Goal: Transaction & Acquisition: Purchase product/service

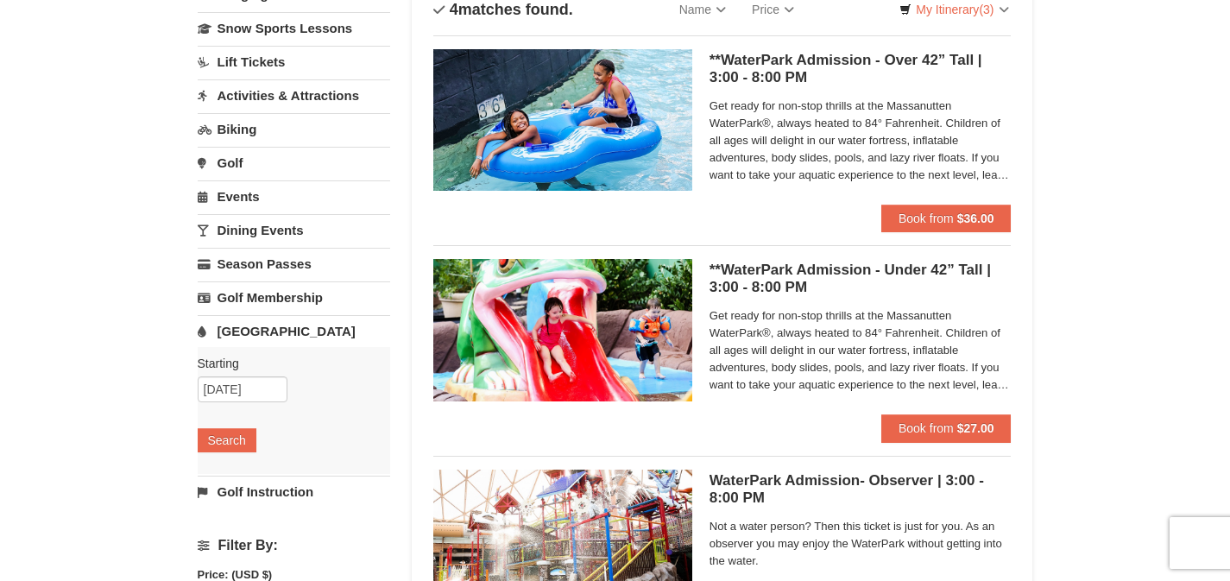
scroll to position [137, 0]
click at [900, 224] on button "Book from $36.00" at bounding box center [946, 219] width 130 height 28
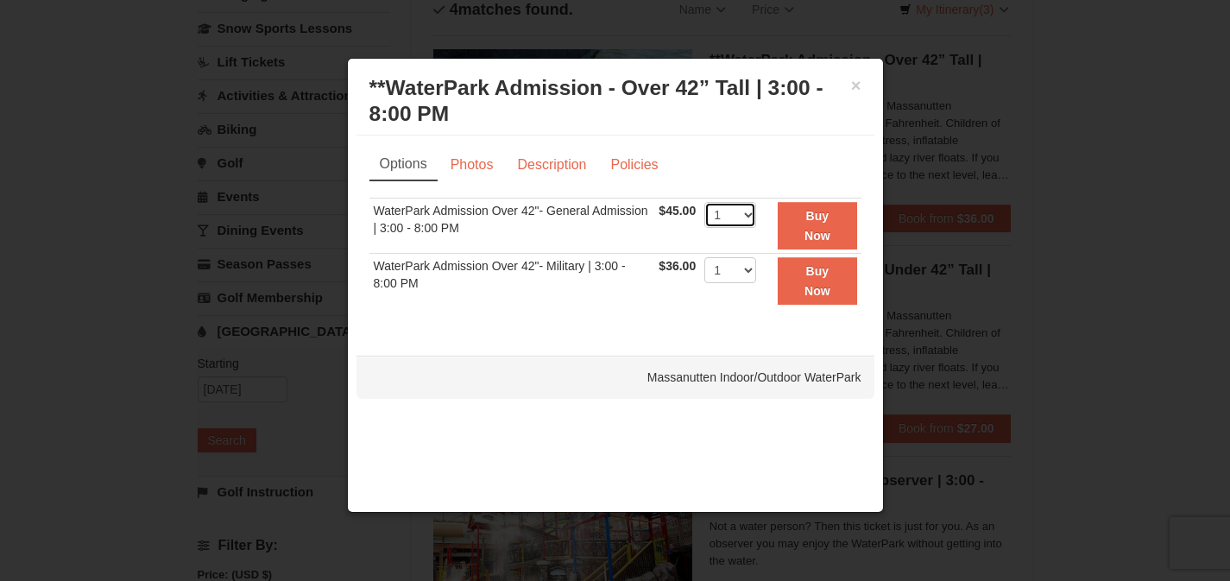
click at [746, 219] on select "1 2 3 4 5 6 7 8 9 10 11 12 13 14 15 16 17 18 19 20 21 22" at bounding box center [730, 215] width 52 height 26
select select "4"
click at [824, 230] on strong "Buy Now" at bounding box center [818, 225] width 26 height 33
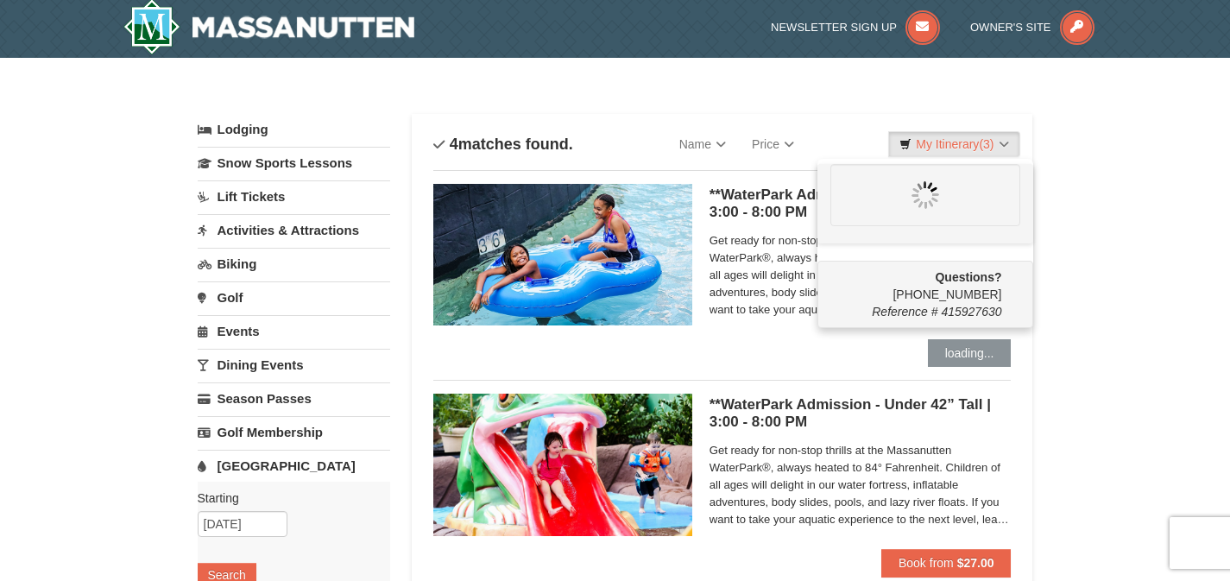
scroll to position [0, 0]
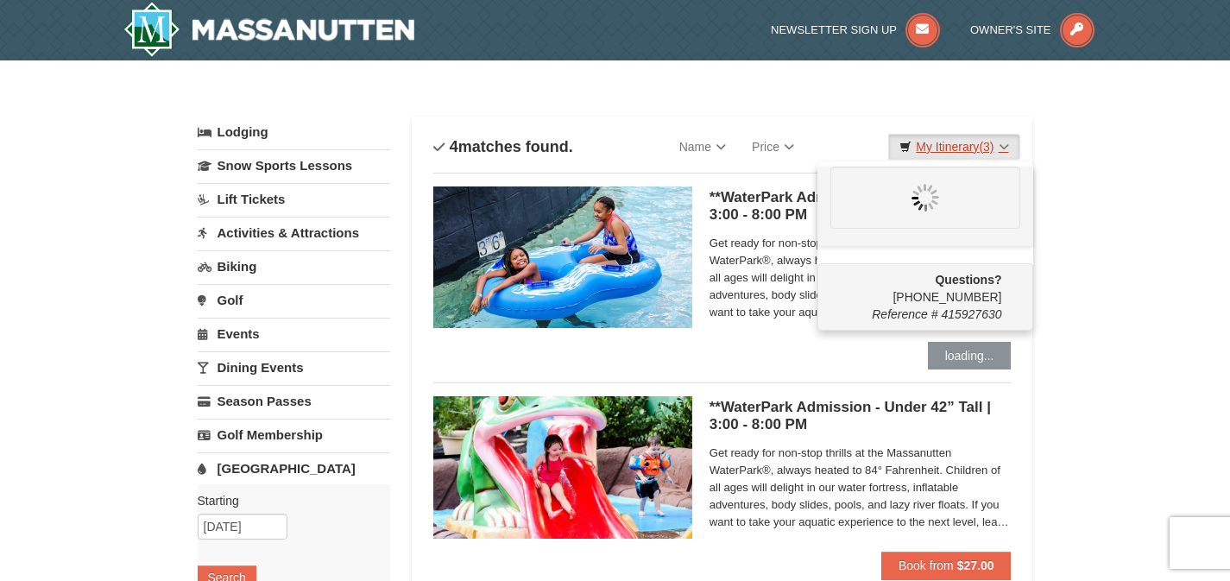
click at [936, 143] on link "My Itinerary (3)" at bounding box center [953, 147] width 131 height 26
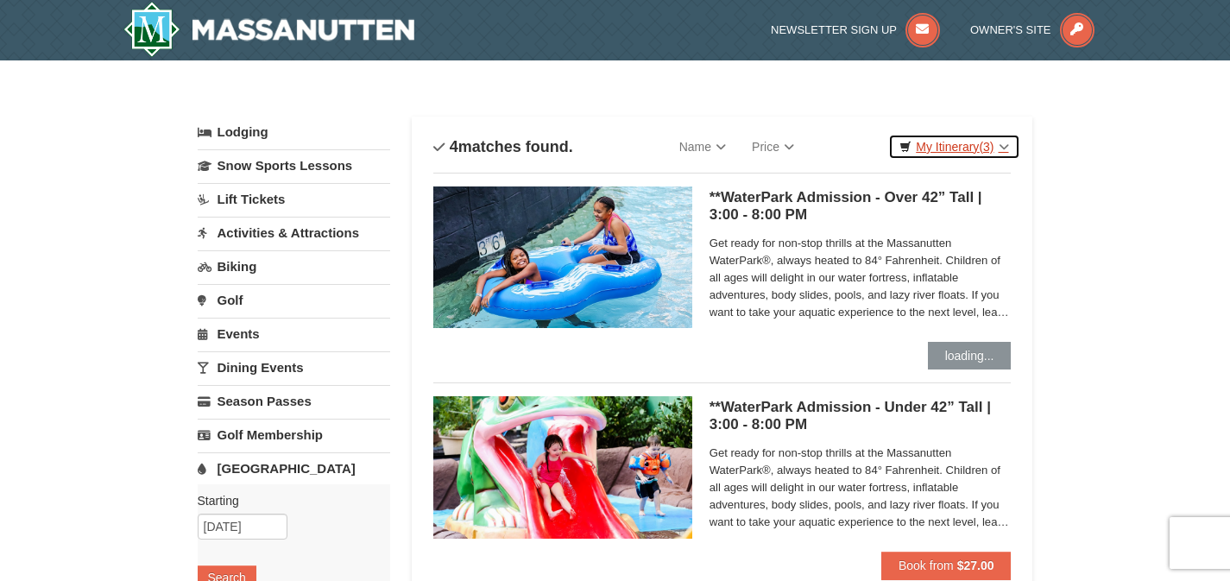
click at [936, 143] on link "My Itinerary (3)" at bounding box center [953, 147] width 131 height 26
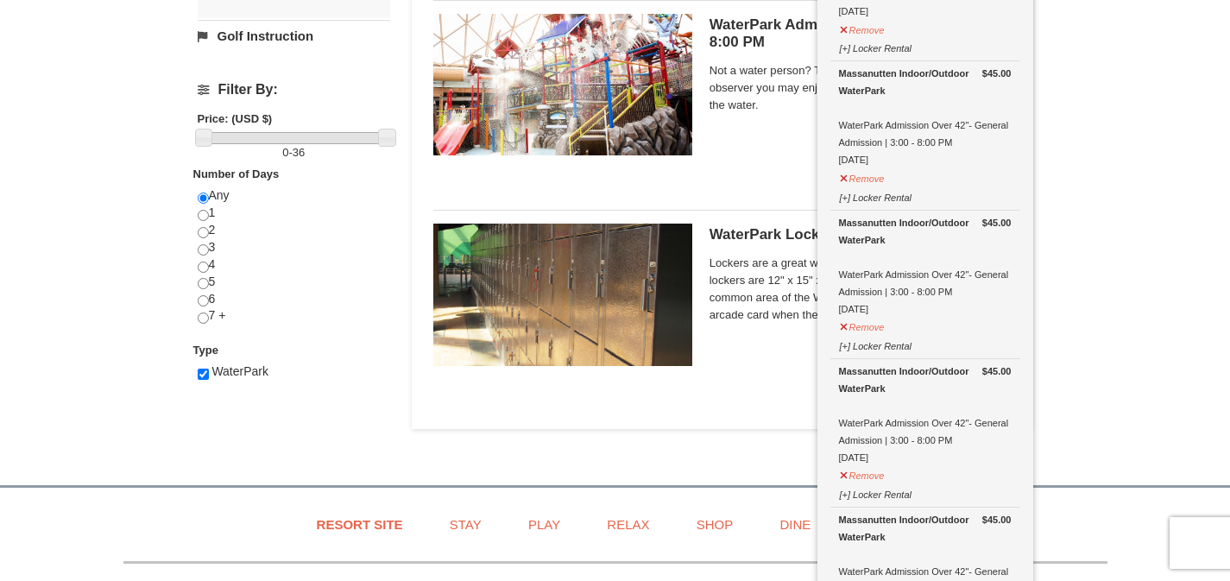
scroll to position [930, 0]
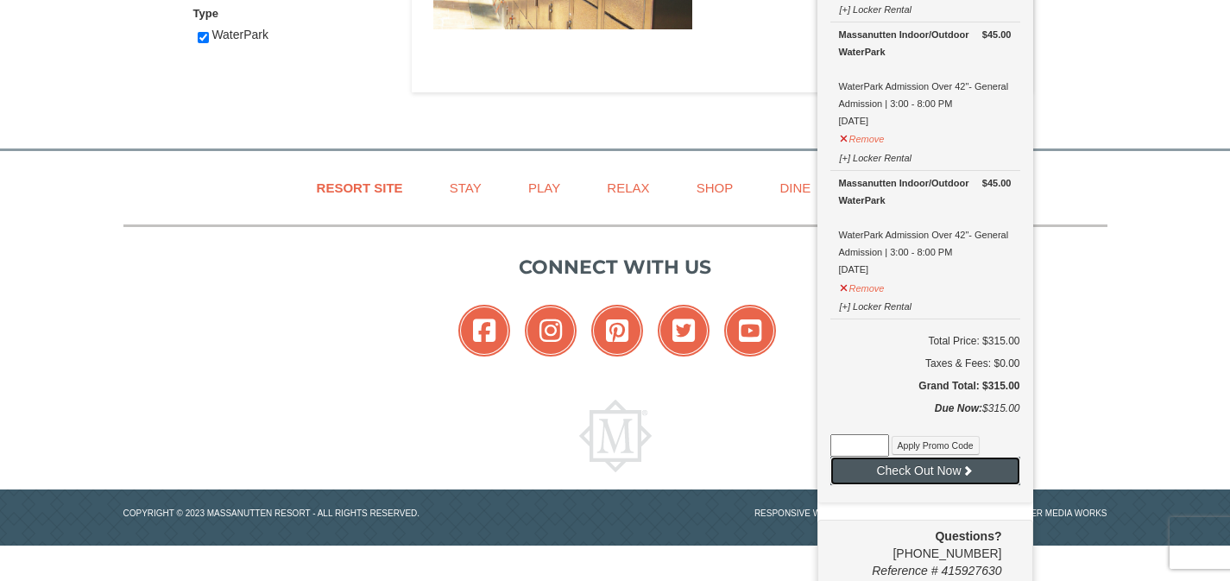
click at [926, 472] on button "Check Out Now" at bounding box center [925, 471] width 190 height 28
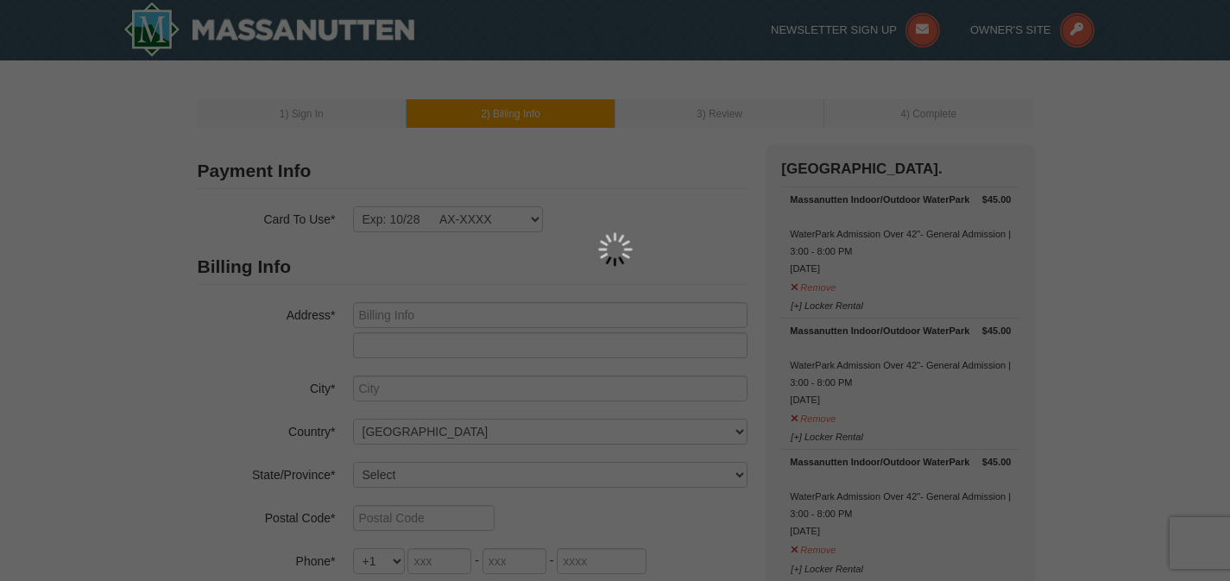
type input "[STREET_ADDRESS]"
type input "[GEOGRAPHIC_DATA]"
select select "VA"
type input "22911"
type input "434"
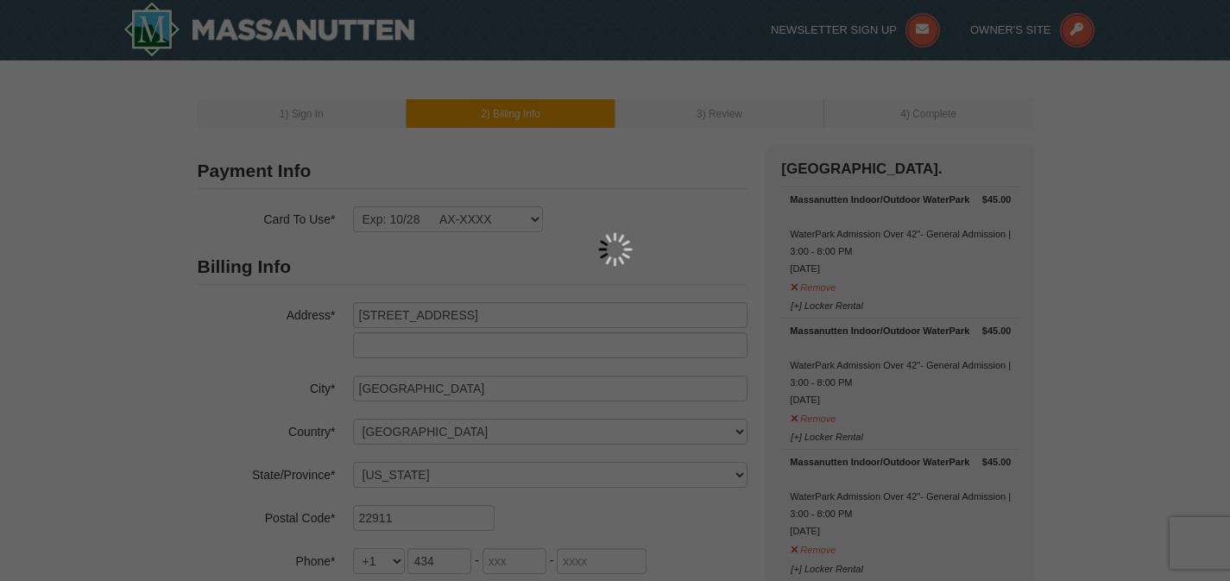
type input "981"
type input "6814"
type input "[EMAIL_ADDRESS][DOMAIN_NAME]"
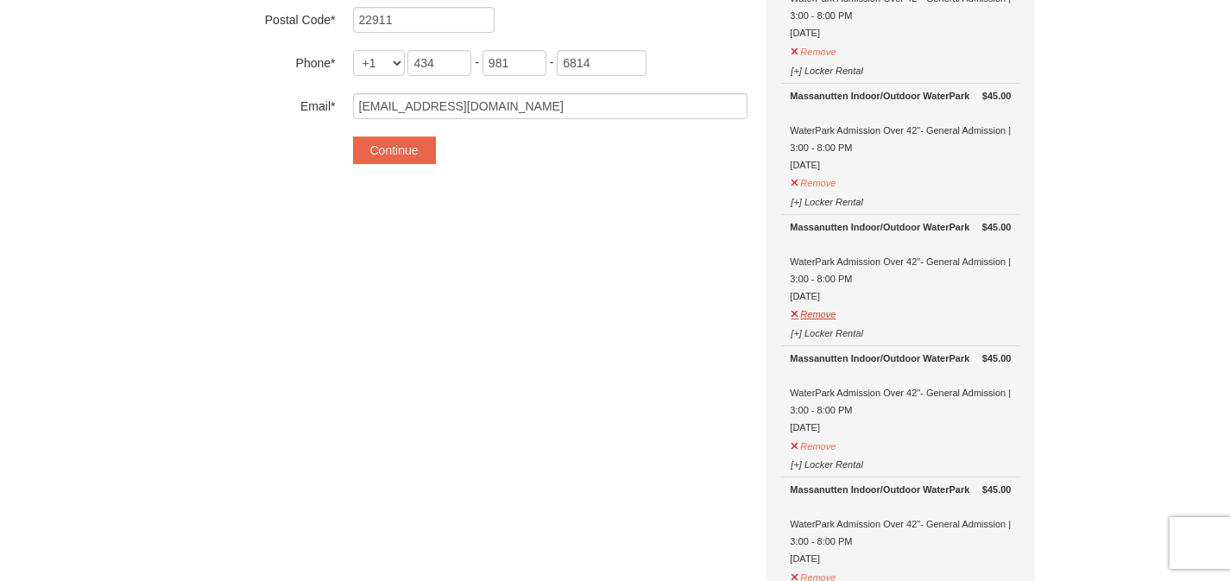
scroll to position [503, 0]
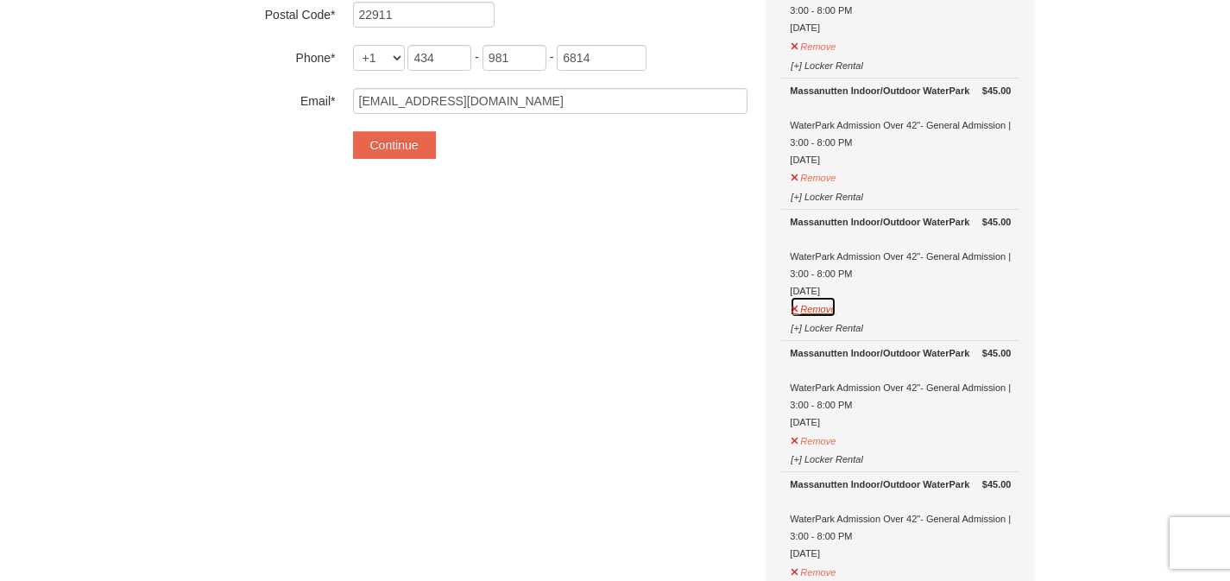
click at [793, 303] on button "Remove" at bounding box center [813, 307] width 47 height 22
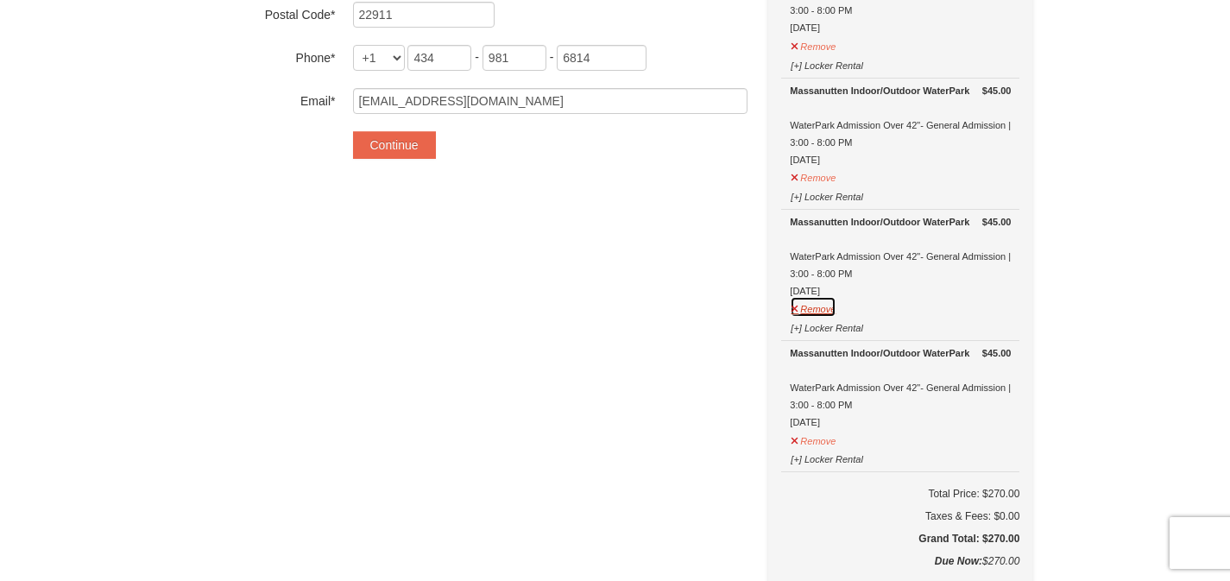
click at [793, 306] on button "Remove" at bounding box center [813, 307] width 47 height 22
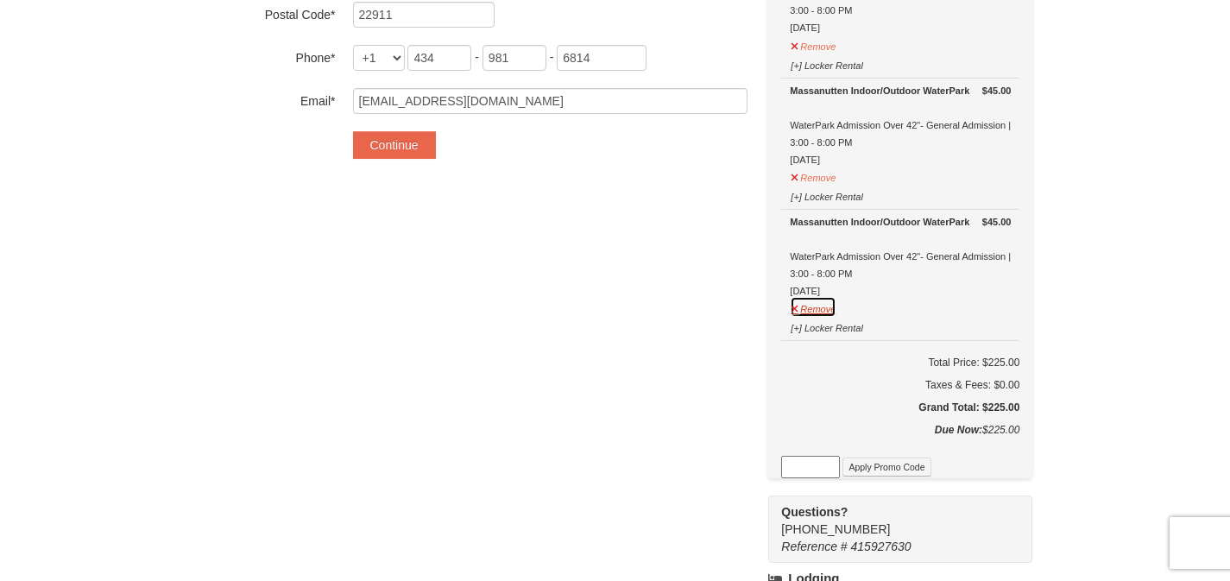
click at [797, 303] on button "Remove" at bounding box center [813, 307] width 47 height 22
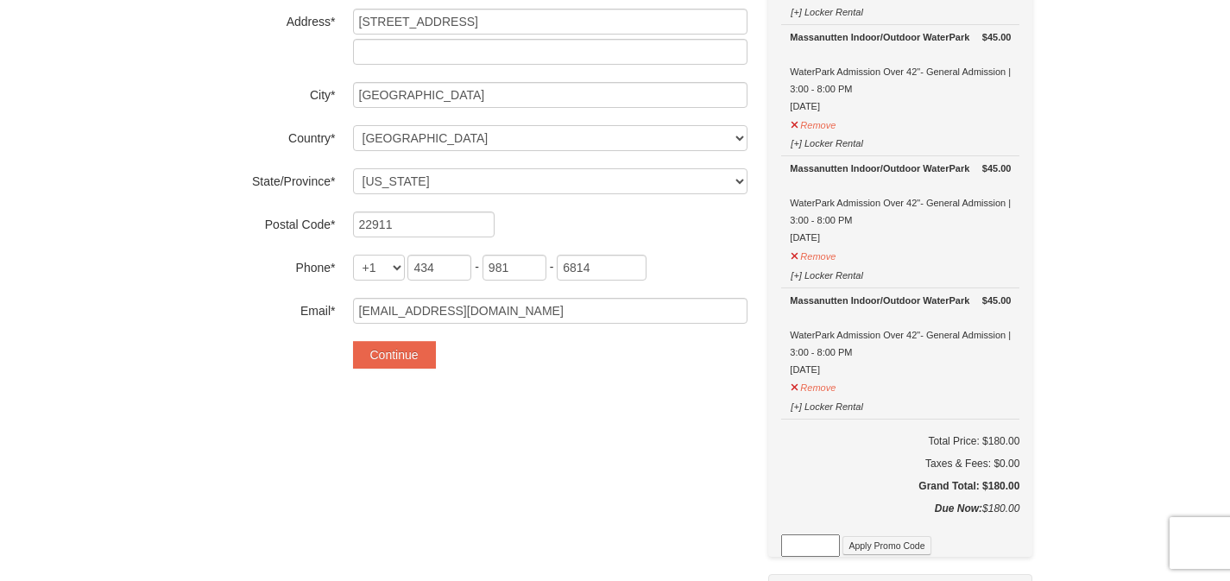
scroll to position [406, 0]
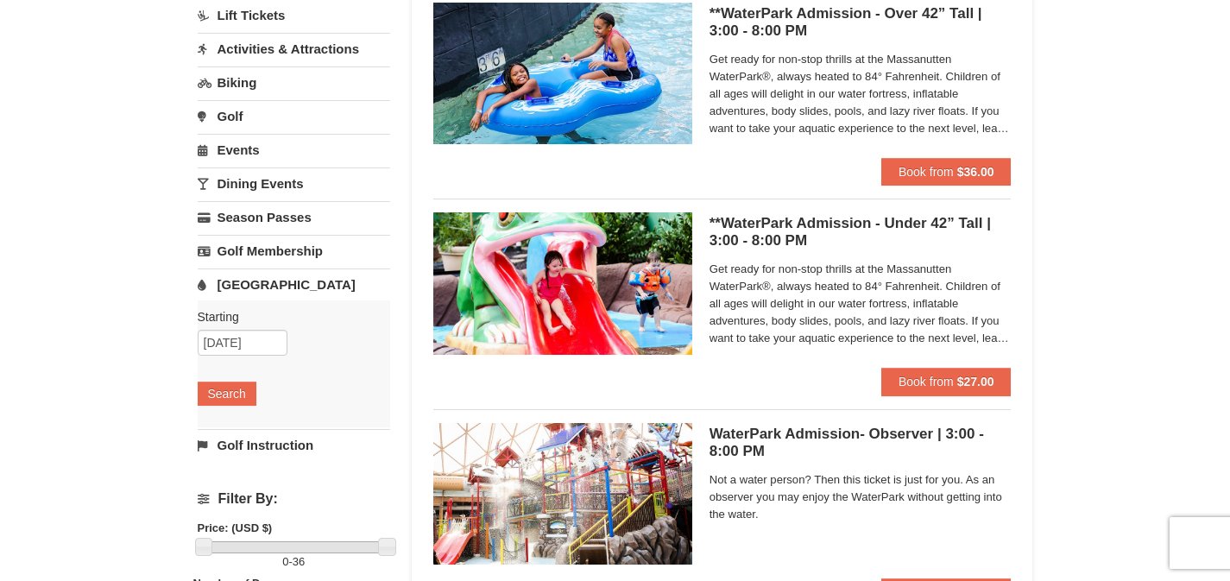
scroll to position [168, 0]
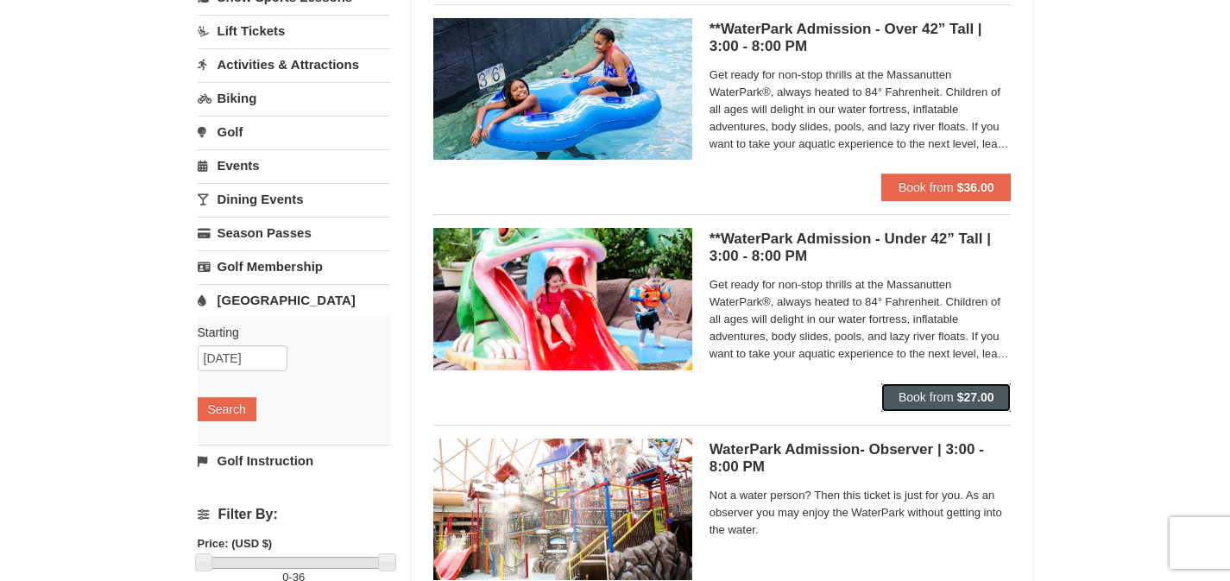
click at [922, 388] on button "Book from $27.00" at bounding box center [946, 397] width 130 height 28
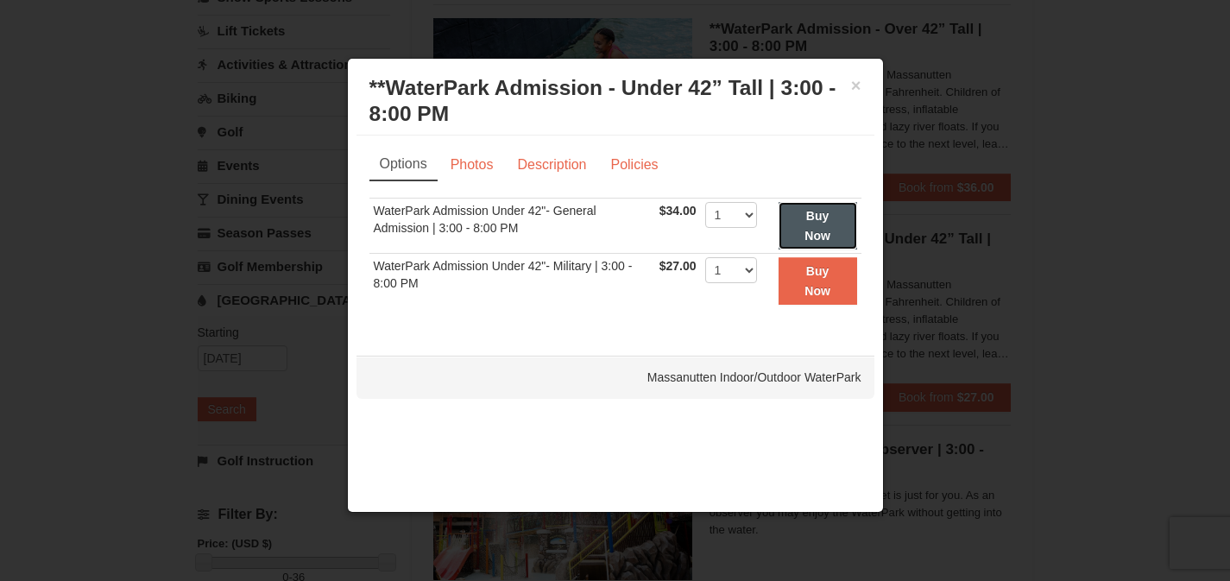
click at [802, 222] on button "Buy Now" at bounding box center [818, 225] width 79 height 47
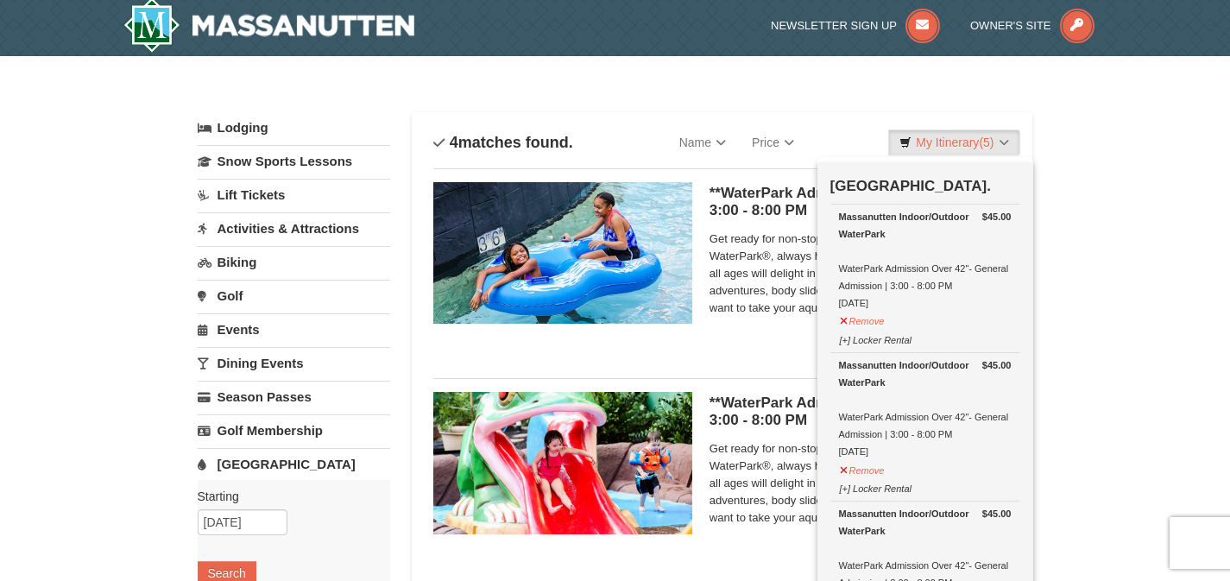
scroll to position [5, 0]
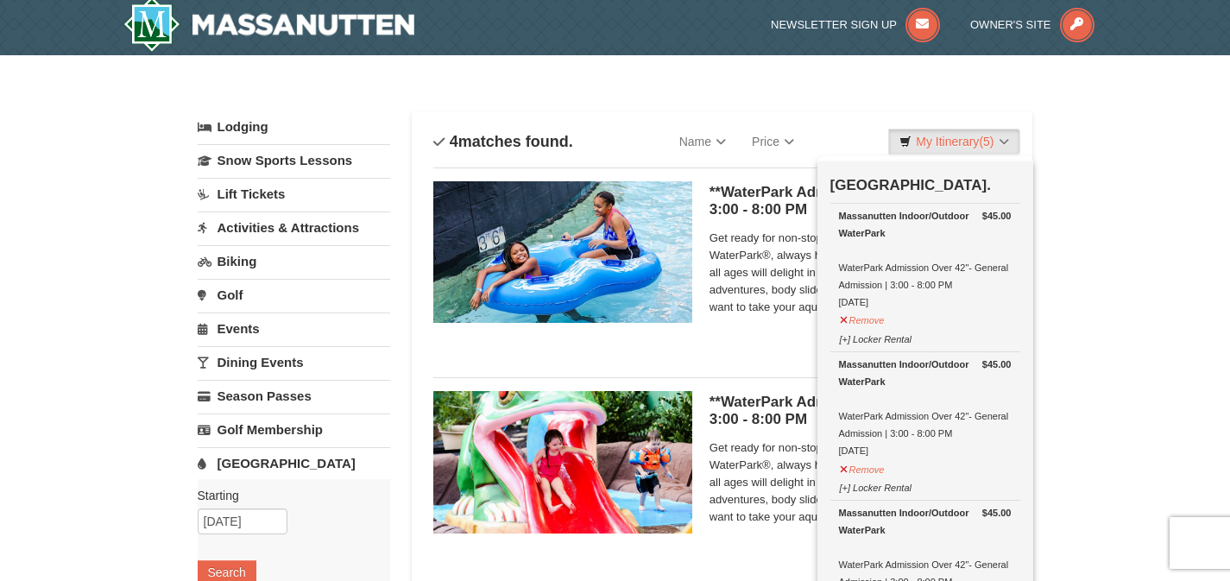
click at [1096, 136] on div "× Categories List Filter My Itinerary (5) Check Out Now Water Park Pass. $45.00…" at bounding box center [615, 555] width 1230 height 1001
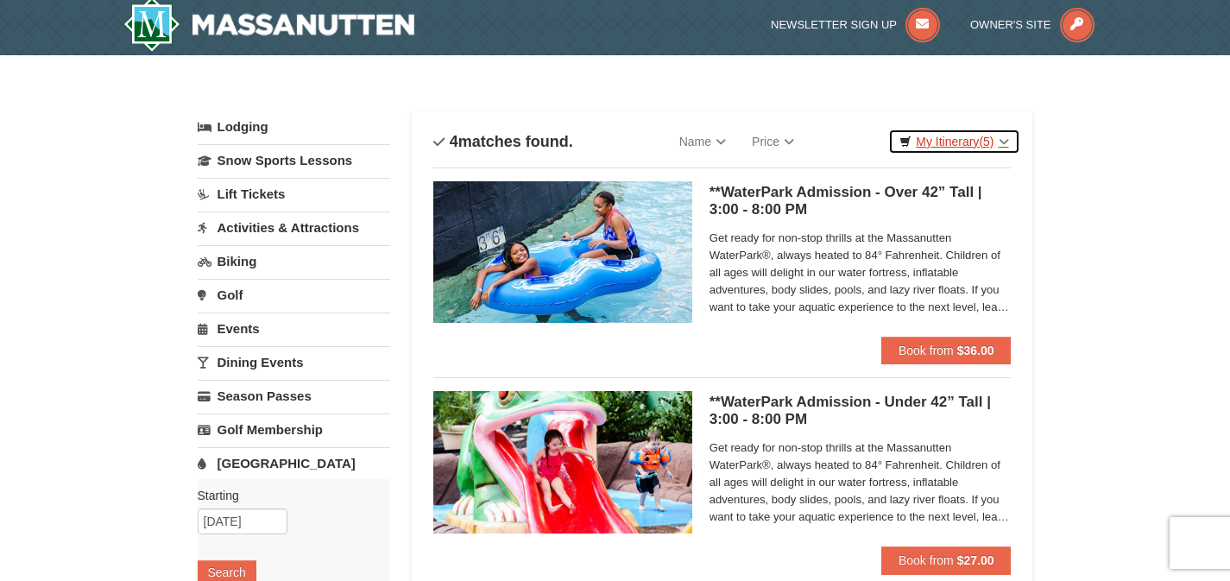
click at [953, 147] on link "My Itinerary (5)" at bounding box center [953, 142] width 131 height 26
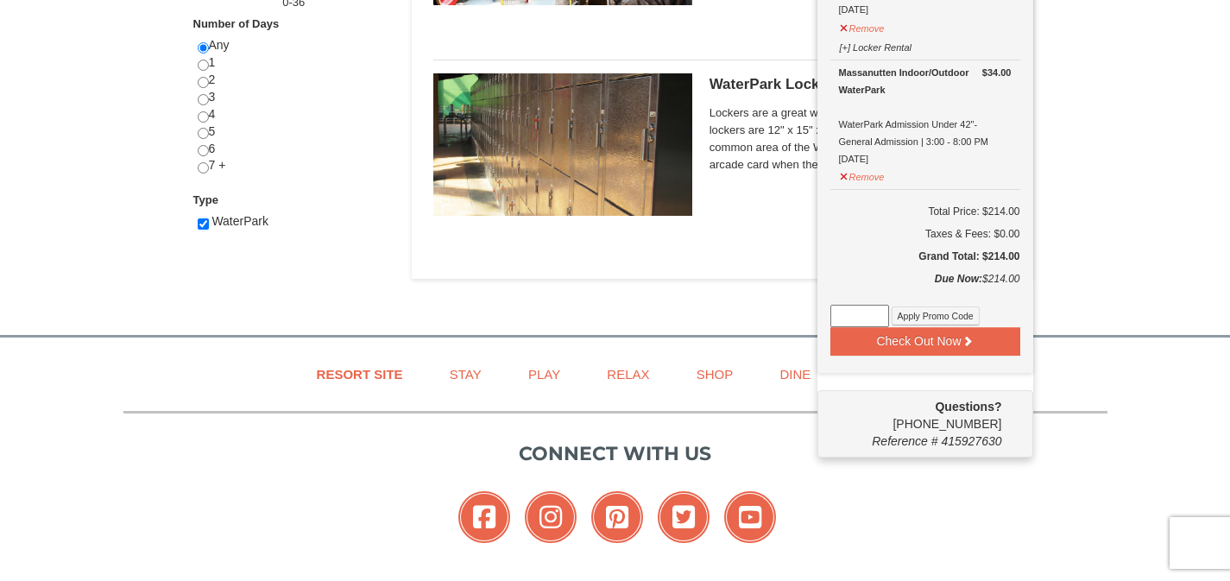
scroll to position [744, 0]
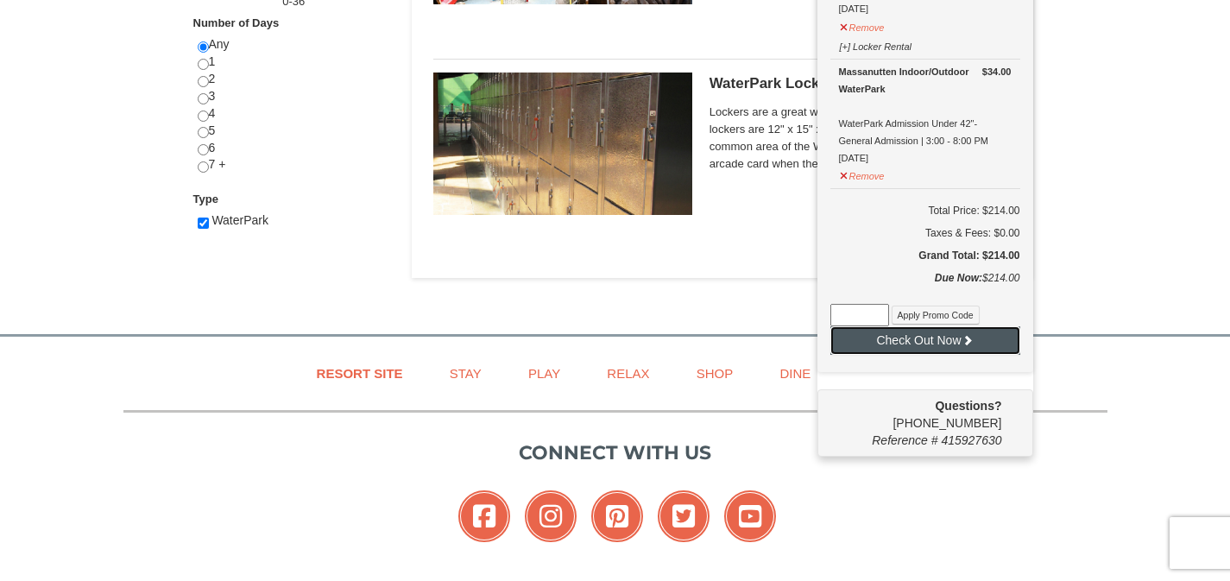
click at [915, 339] on button "Check Out Now" at bounding box center [925, 340] width 190 height 28
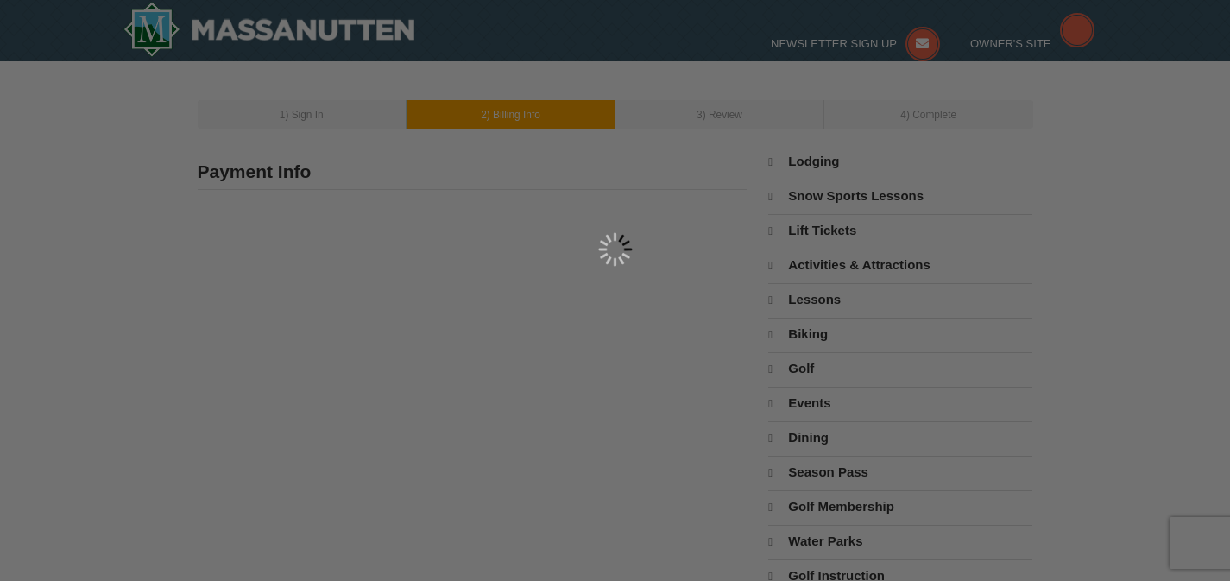
select select "9"
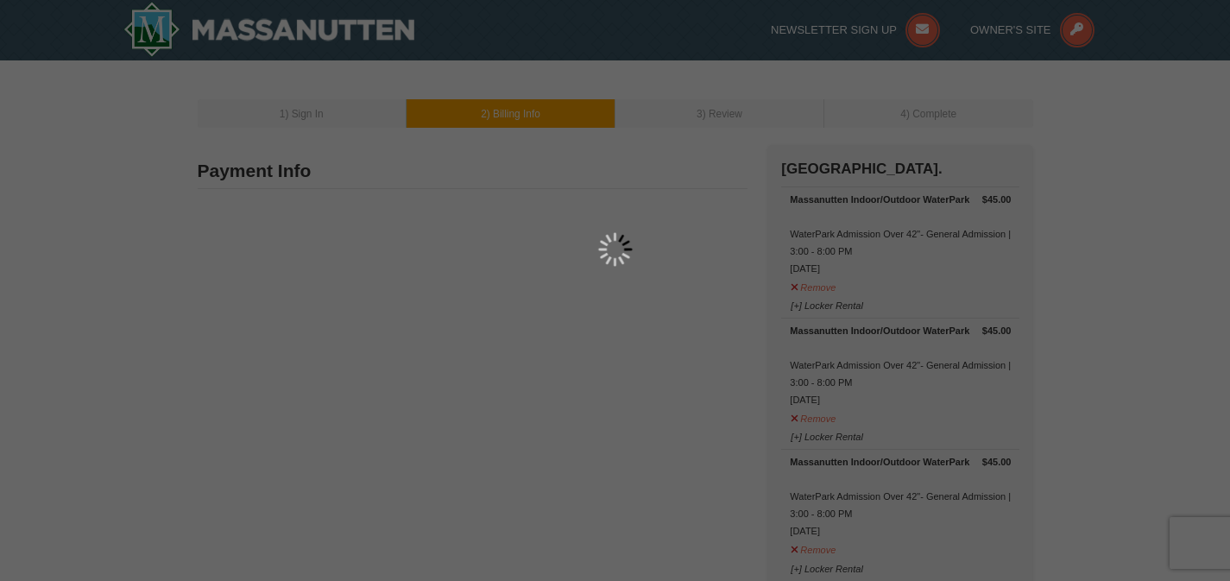
type input "[STREET_ADDRESS]"
type input "[GEOGRAPHIC_DATA]"
type input "22911"
type input "434"
type input "981"
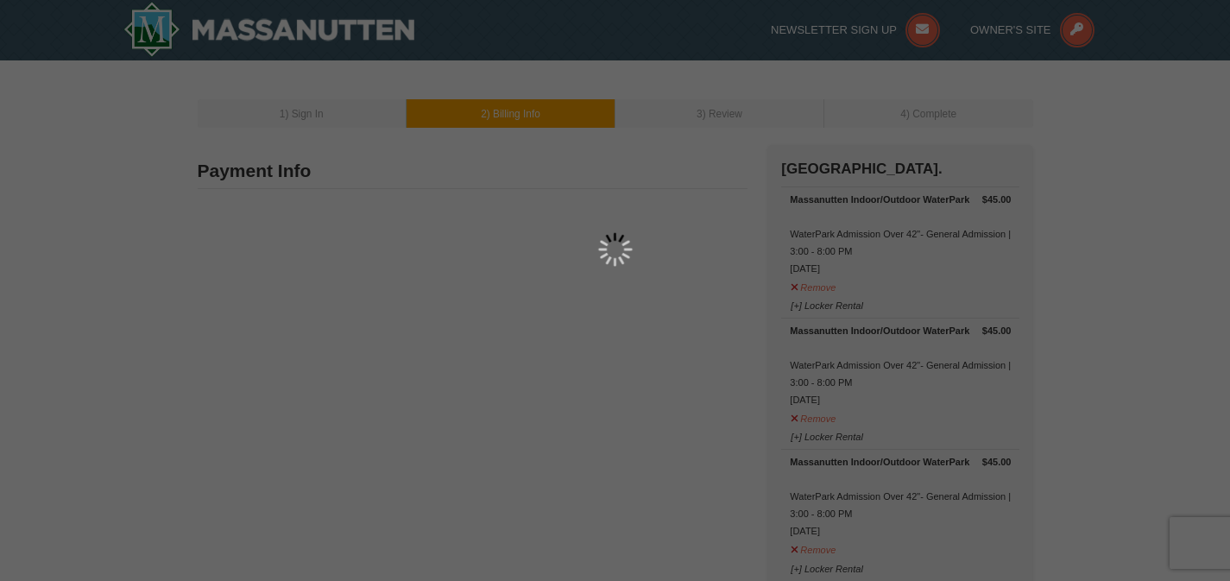
type input "6814"
type input "[EMAIL_ADDRESS][DOMAIN_NAME]"
select select "VA"
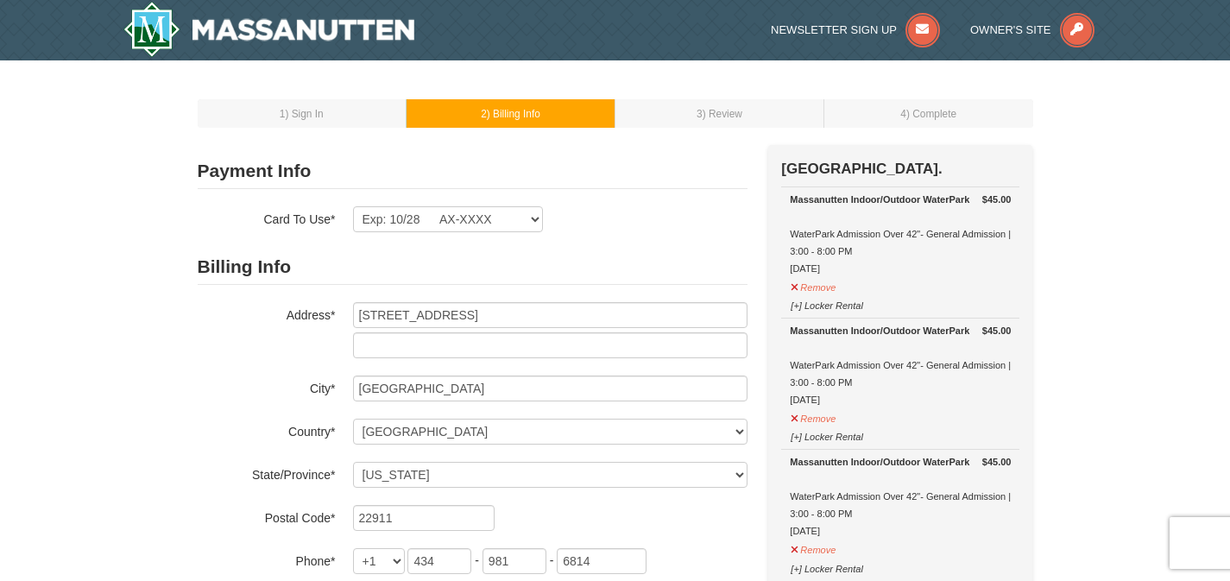
click at [691, 231] on div "Exp: 10/28 AX-XXXX New Card Are you sure you want to remove this card? No Yes" at bounding box center [550, 219] width 395 height 26
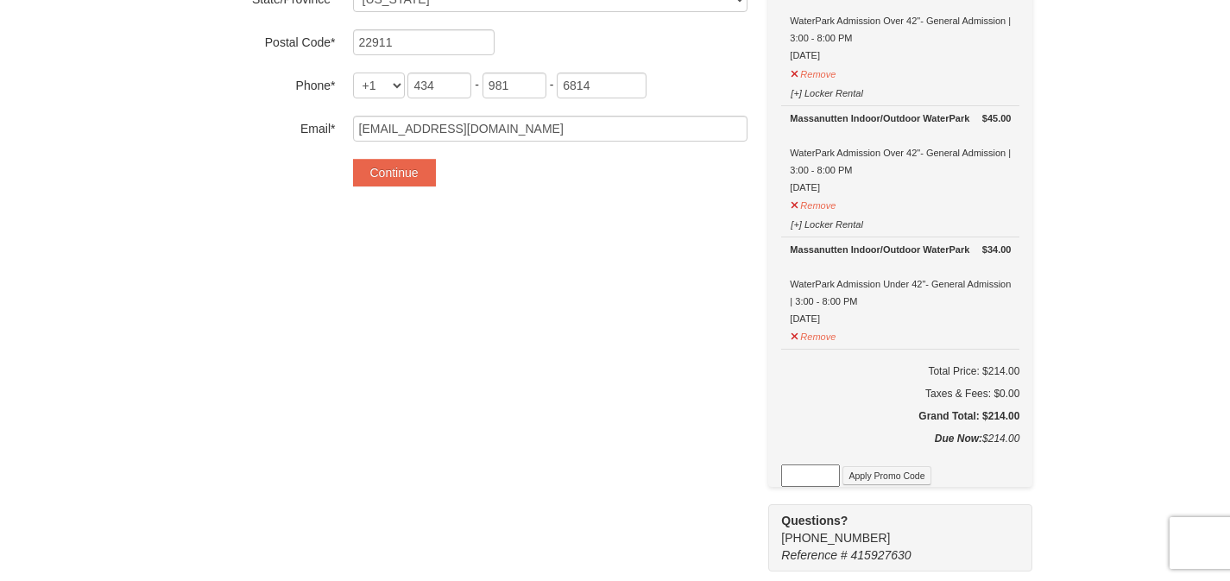
scroll to position [478, 0]
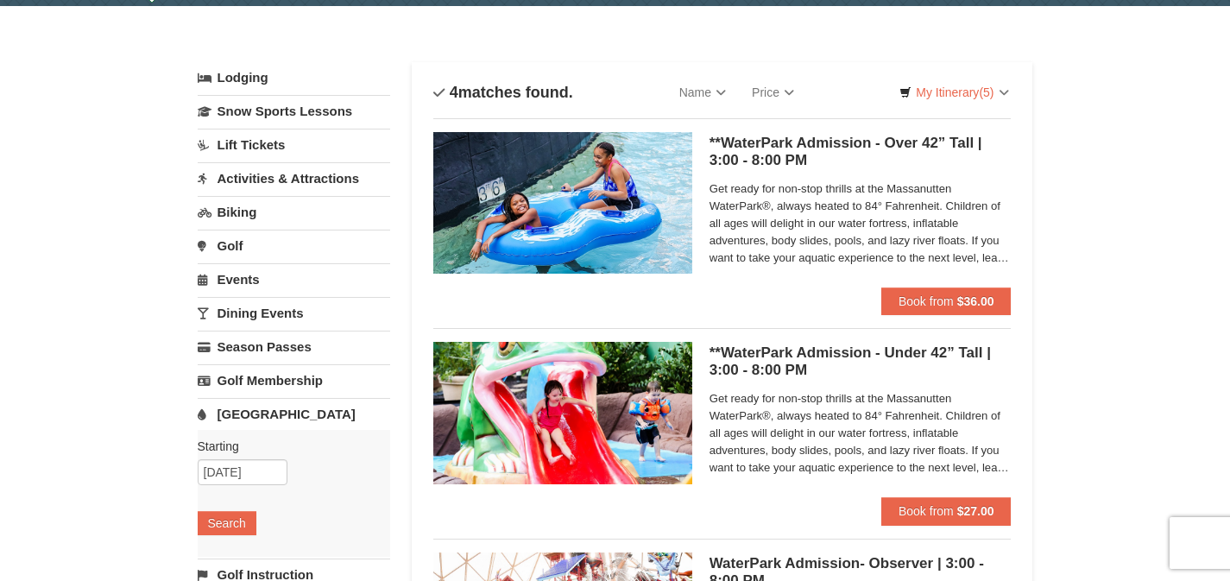
scroll to position [43, 0]
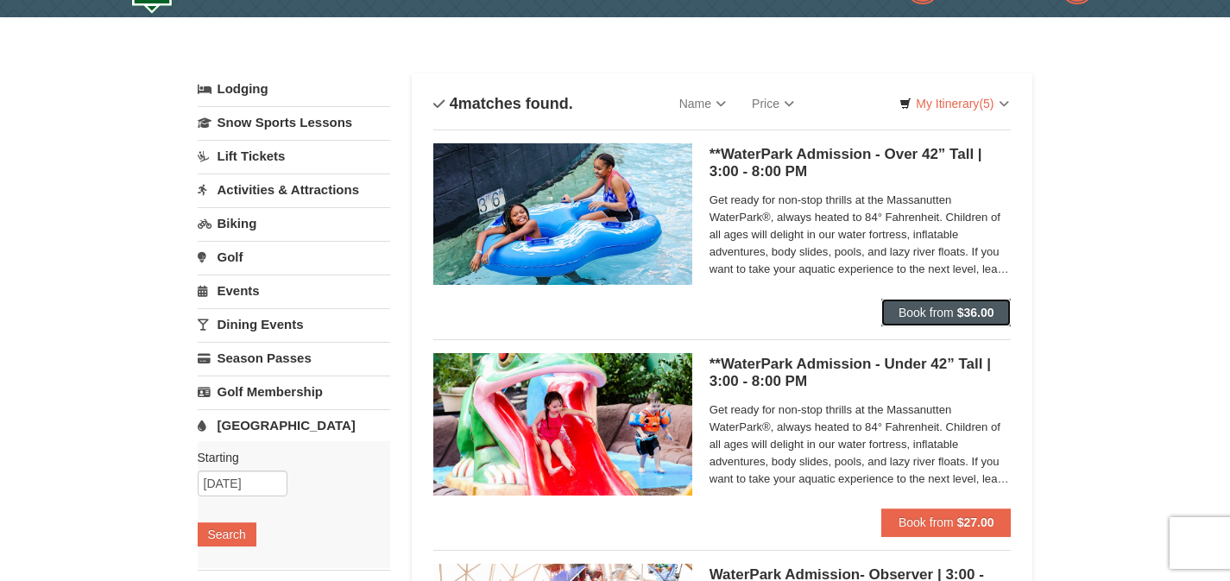
click at [913, 321] on button "Book from $36.00" at bounding box center [946, 313] width 130 height 28
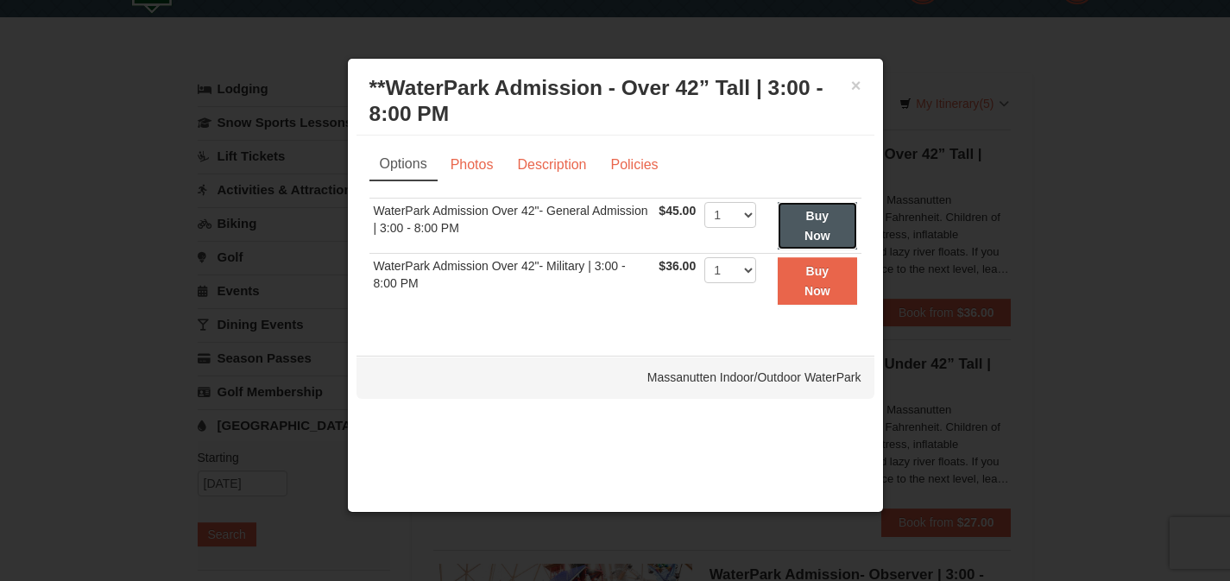
click at [805, 228] on strong "Buy Now" at bounding box center [818, 225] width 26 height 33
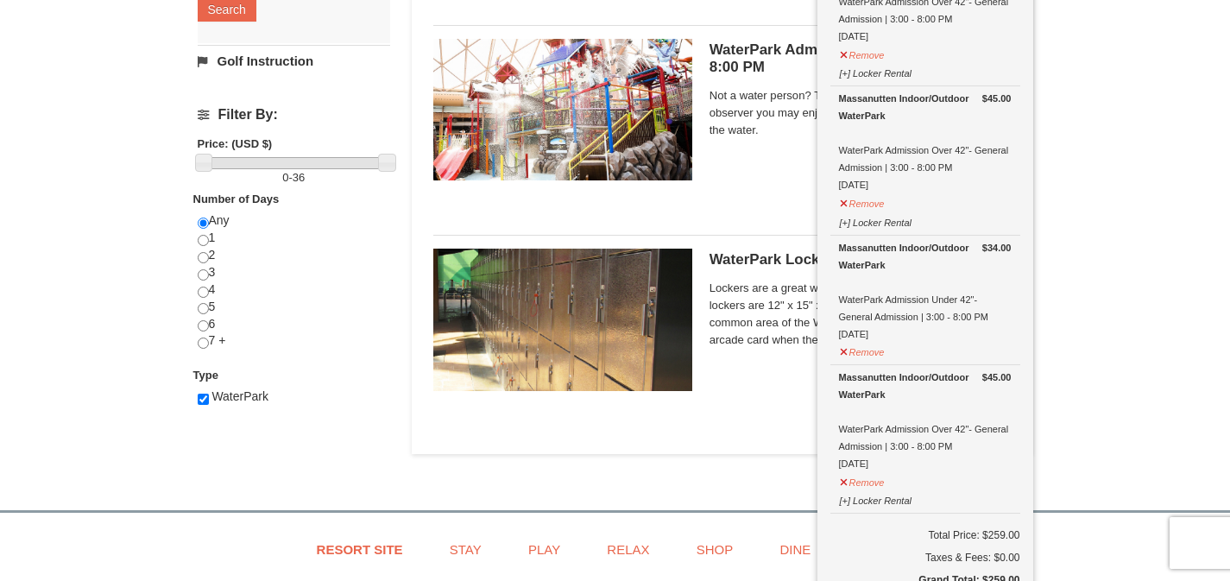
scroll to position [911, 0]
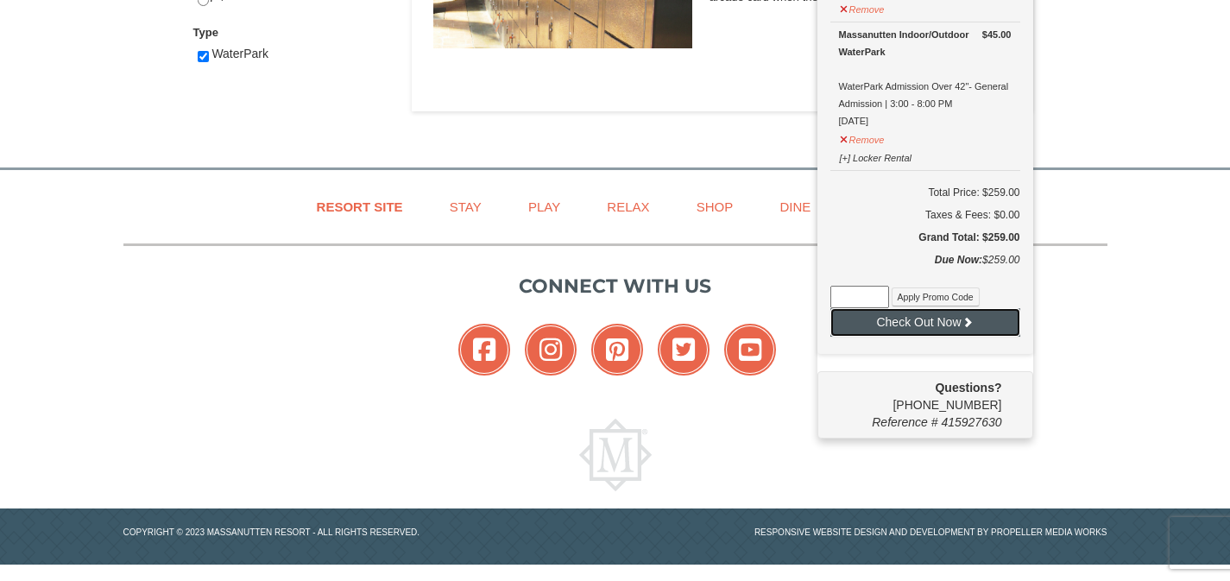
click at [912, 320] on button "Check Out Now" at bounding box center [925, 322] width 190 height 28
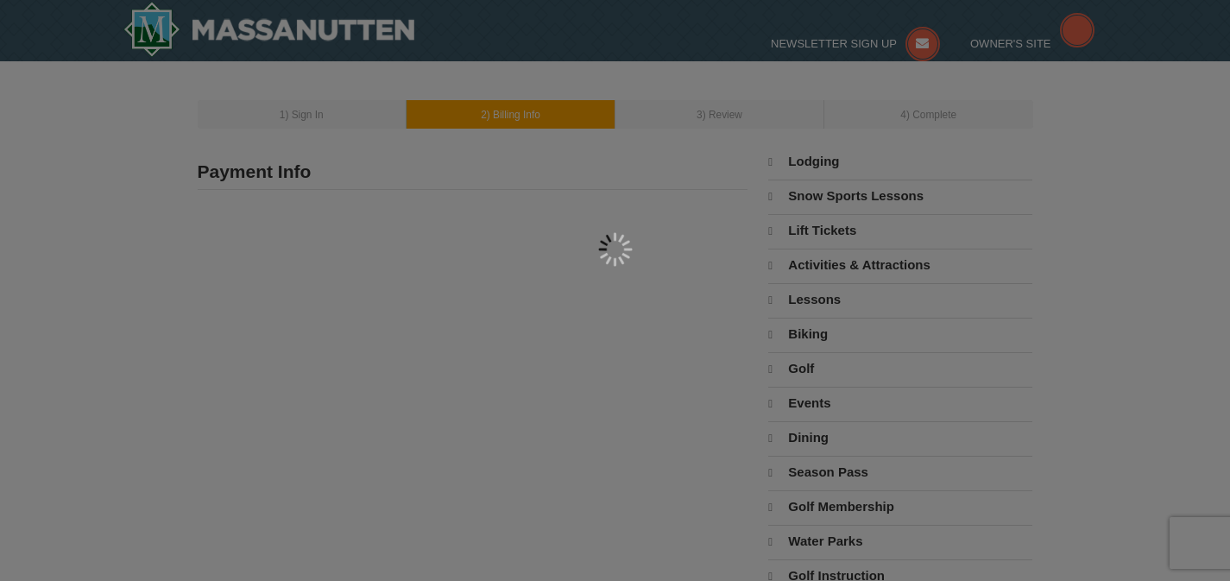
type input "[STREET_ADDRESS]"
type input "[GEOGRAPHIC_DATA]"
type input "22911"
type input "434"
type input "981"
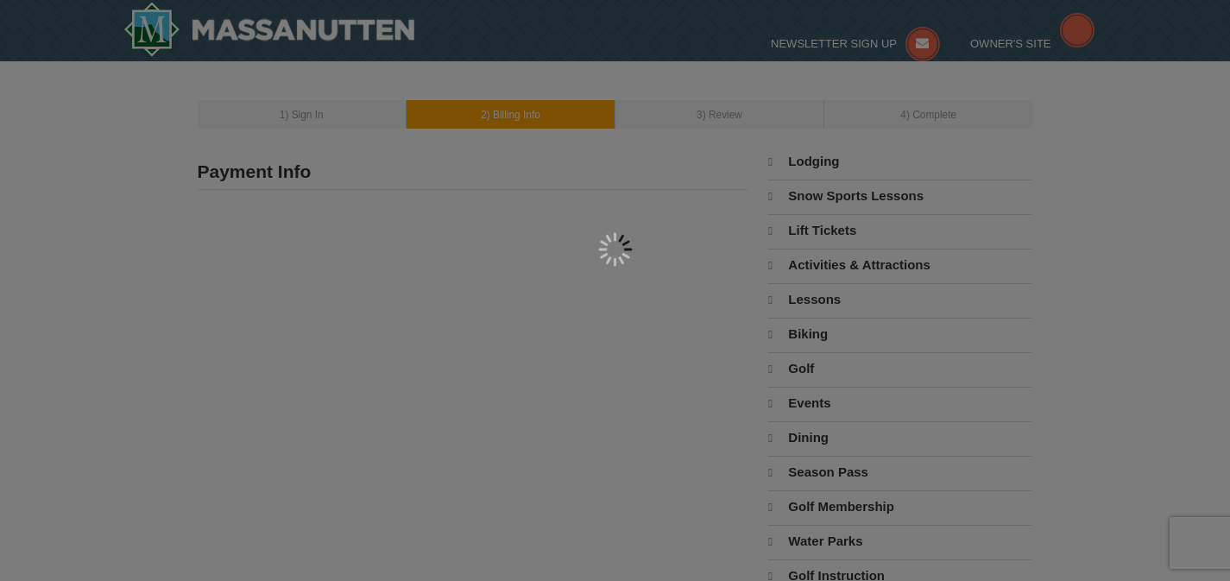
type input "6814"
type input "[EMAIL_ADDRESS][DOMAIN_NAME]"
select select "VA"
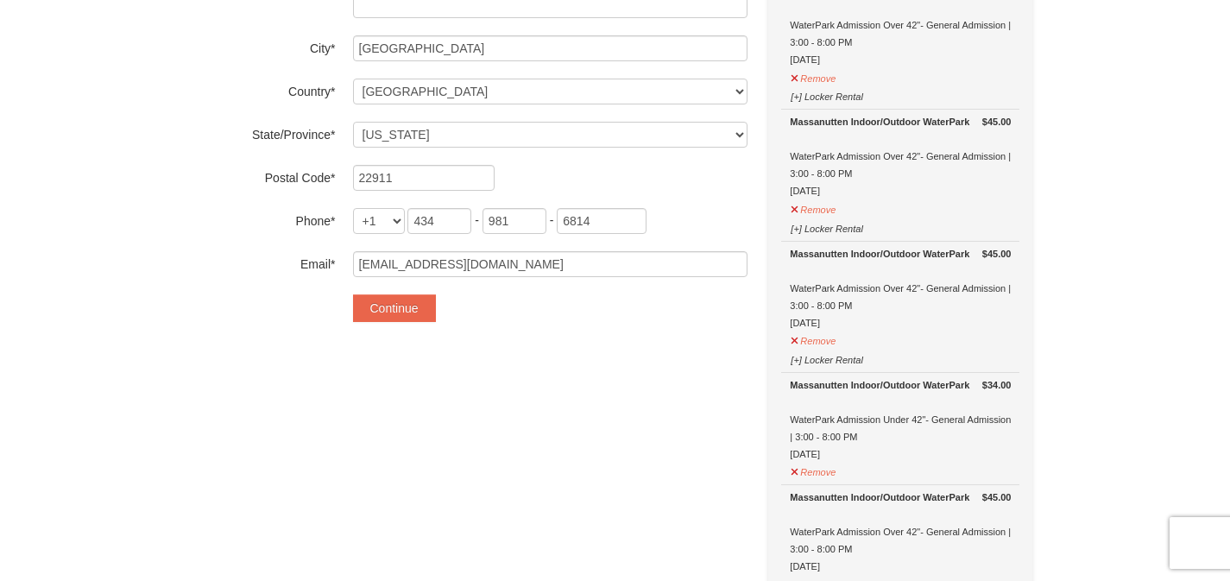
scroll to position [338, 0]
click at [403, 315] on button "Continue" at bounding box center [394, 310] width 83 height 28
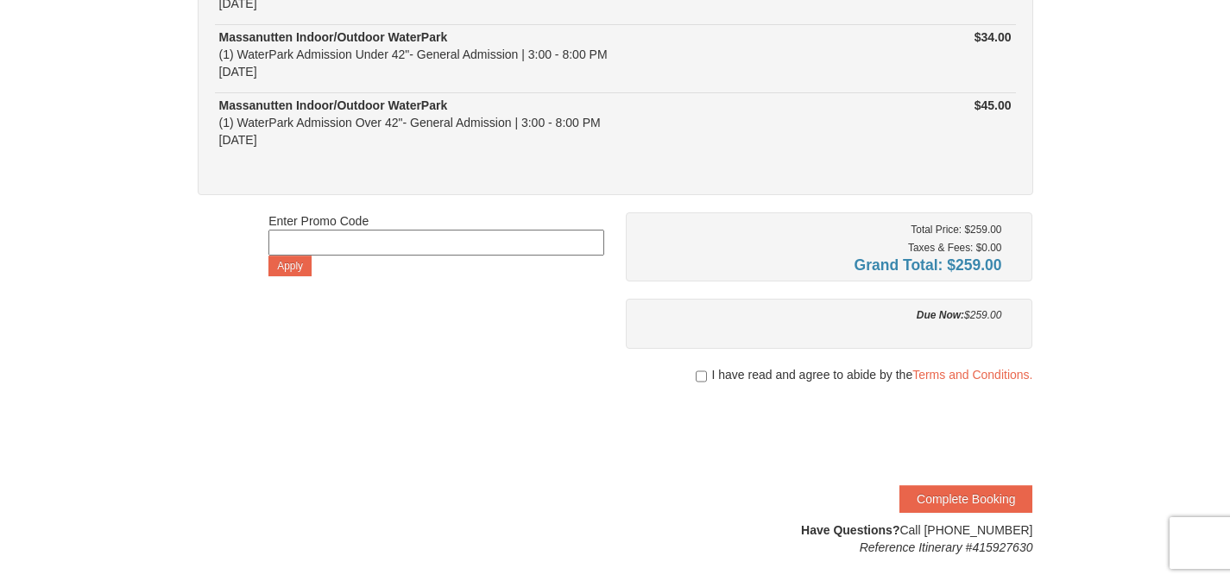
scroll to position [447, 0]
click at [696, 374] on input "checkbox" at bounding box center [701, 375] width 11 height 14
checkbox input "true"
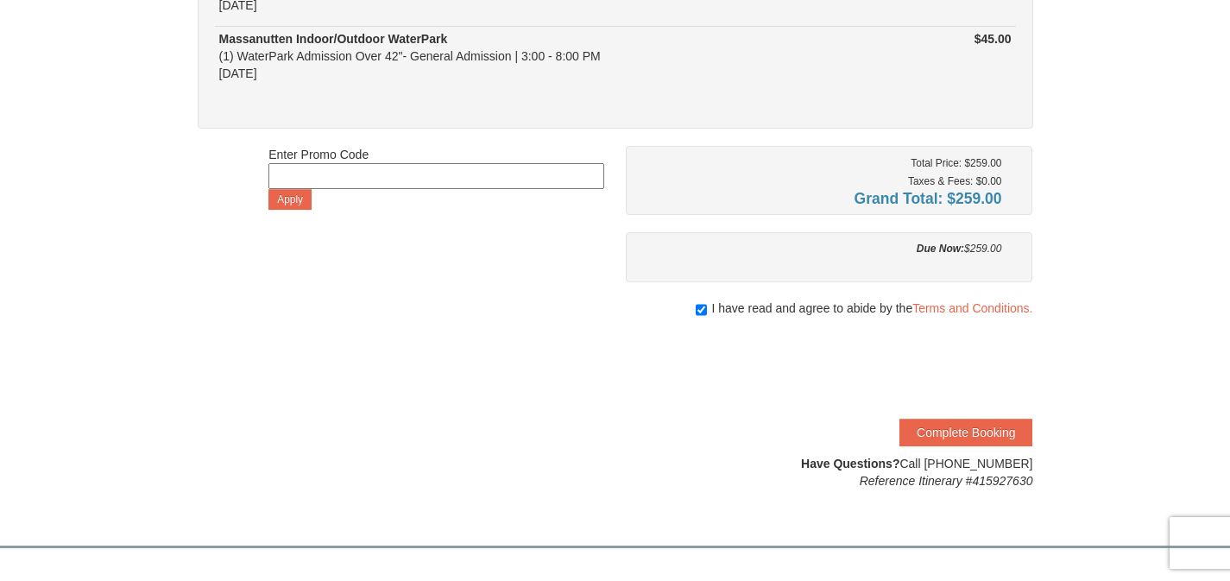
scroll to position [516, 0]
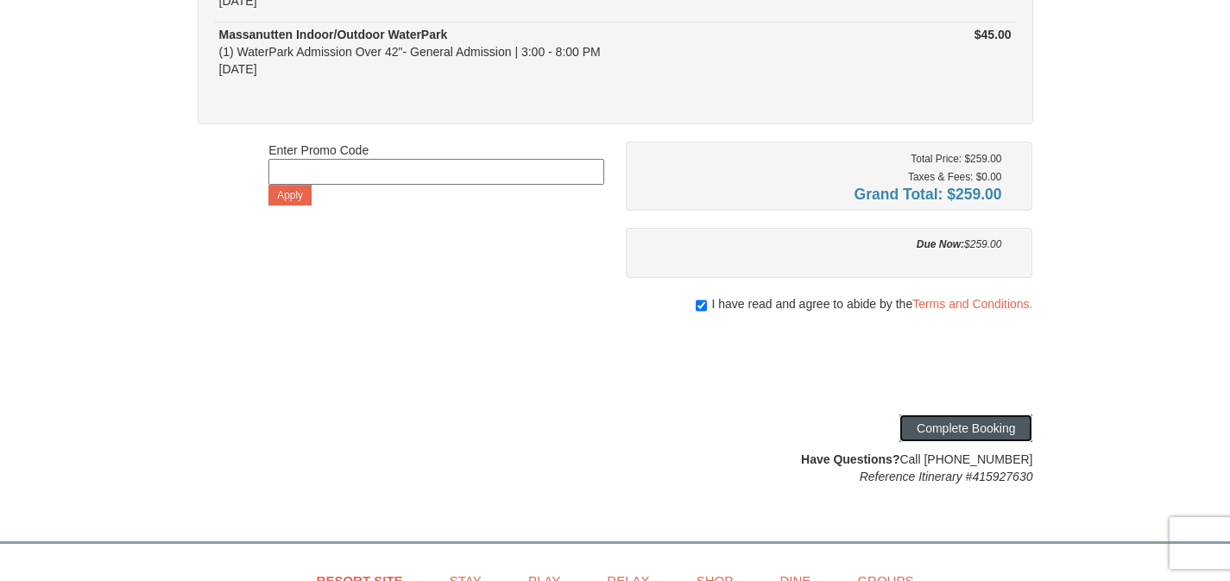
click at [998, 433] on button "Complete Booking" at bounding box center [966, 428] width 133 height 28
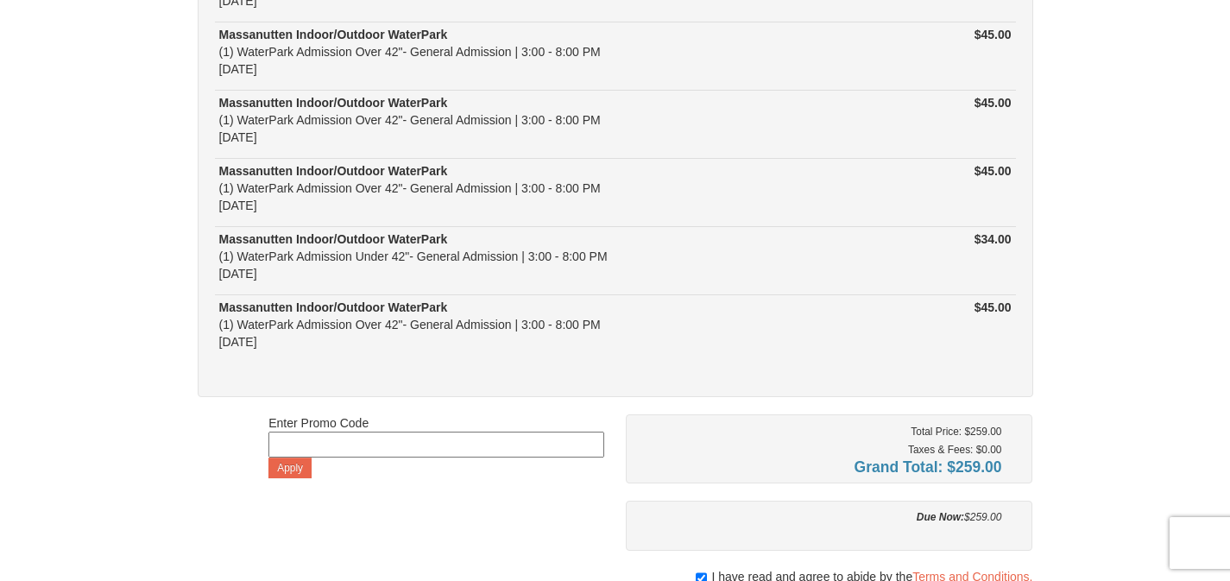
scroll to position [0, 0]
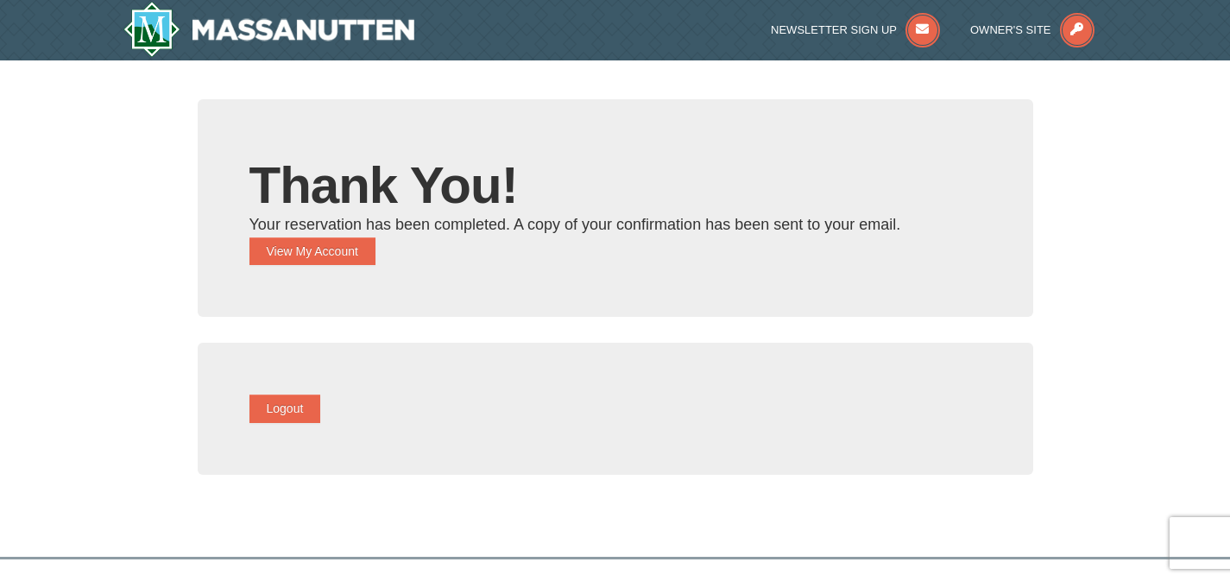
scroll to position [88, 0]
